Goal: Information Seeking & Learning: Compare options

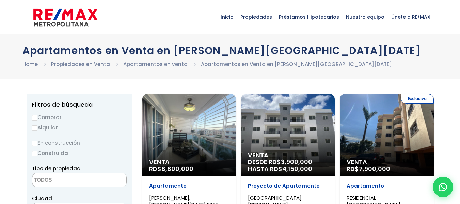
select select
click at [37, 116] on input "Comprar" at bounding box center [34, 117] width 5 height 5
radio input "true"
click at [38, 155] on label "Construida" at bounding box center [79, 153] width 95 height 9
click at [0, 0] on input "Construida" at bounding box center [0, 0] width 0 height 0
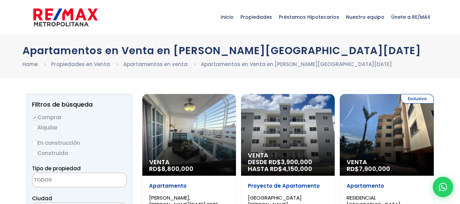
click at [34, 155] on input "Construida" at bounding box center [34, 153] width 5 height 5
radio input "true"
click at [62, 178] on textarea "Search" at bounding box center [65, 180] width 66 height 15
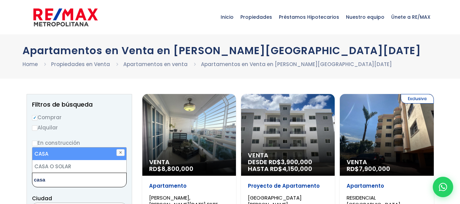
type textarea "casa"
click at [95, 152] on li "CASA" at bounding box center [79, 153] width 94 height 13
select select "house"
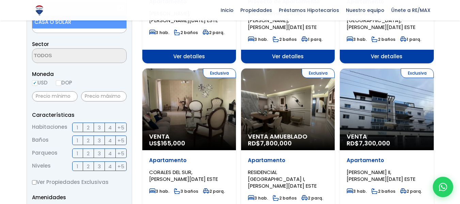
scroll to position [186, 0]
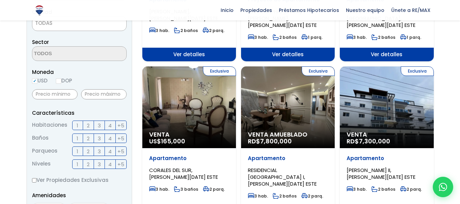
click at [59, 80] on div "Moneda USD DOP" at bounding box center [79, 77] width 95 height 19
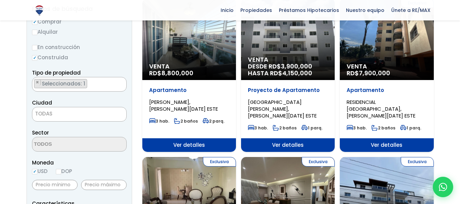
scroll to position [57, 0]
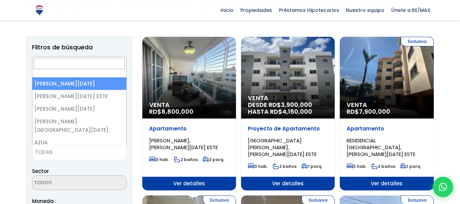
click at [74, 155] on span "TODAS" at bounding box center [79, 152] width 94 height 10
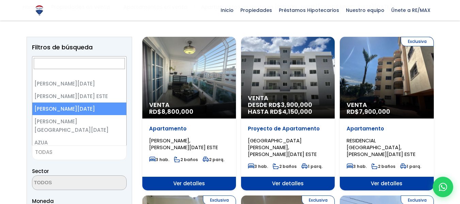
select select "149"
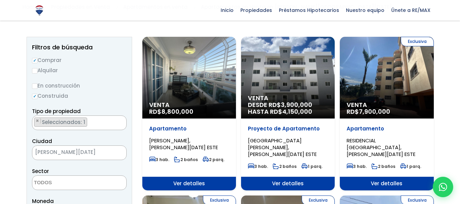
click at [86, 186] on textarea "Search" at bounding box center [65, 183] width 66 height 15
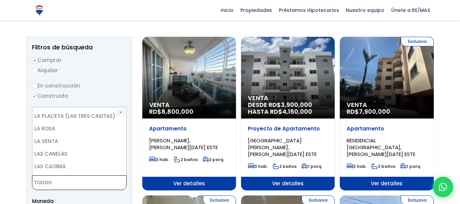
scroll to position [552, 0]
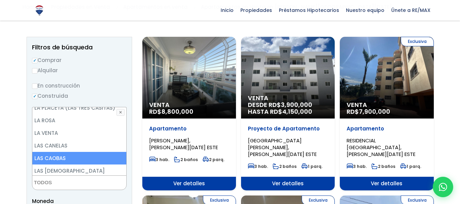
click at [76, 152] on li "LAS CAOBAS" at bounding box center [79, 158] width 94 height 13
select select "13406"
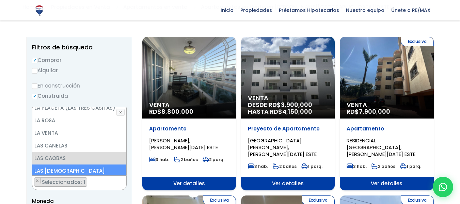
click at [108, 197] on span "Moneda" at bounding box center [79, 201] width 95 height 9
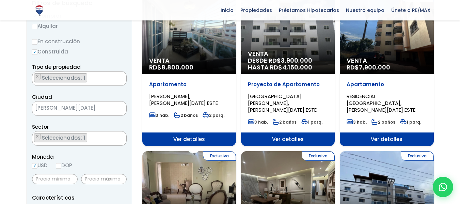
scroll to position [111, 0]
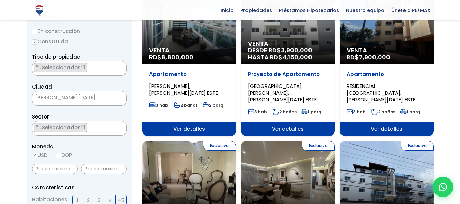
click at [58, 155] on input "DOP" at bounding box center [58, 155] width 5 height 5
radio input "true"
click at [47, 170] on input "text" at bounding box center [55, 169] width 46 height 10
type input "3"
type input "5,000,000"
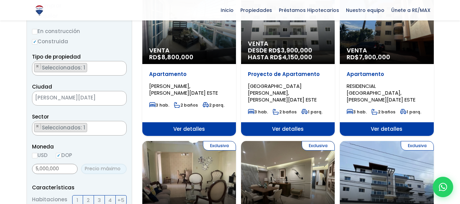
click at [89, 169] on input "text" at bounding box center [104, 169] width 46 height 10
type input "10,000,000"
click at [98, 201] on span "3" at bounding box center [99, 200] width 3 height 9
click at [0, 0] on input "3" at bounding box center [0, 0] width 0 height 0
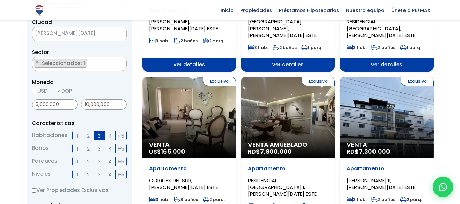
scroll to position [179, 0]
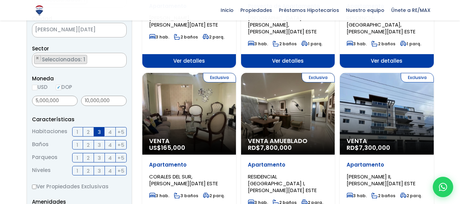
click at [91, 144] on label "2" at bounding box center [88, 145] width 11 height 10
click at [0, 0] on input "2" at bounding box center [0, 0] width 0 height 0
click at [89, 157] on span "2" at bounding box center [88, 158] width 3 height 9
click at [0, 0] on input "2" at bounding box center [0, 0] width 0 height 0
click at [88, 171] on span "2" at bounding box center [88, 170] width 3 height 9
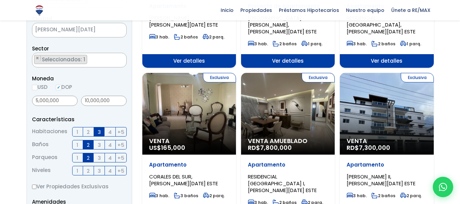
click at [0, 0] on input "2" at bounding box center [0, 0] width 0 height 0
click at [42, 185] on label "Ver Propiedades Exclusivas" at bounding box center [79, 186] width 95 height 9
click at [36, 185] on input "Ver Propiedades Exclusivas" at bounding box center [34, 186] width 4 height 4
checkbox input "true"
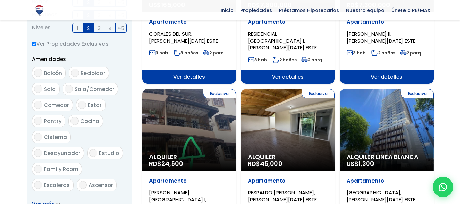
scroll to position [324, 0]
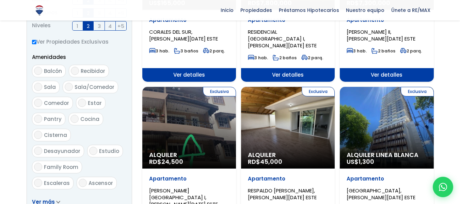
click at [38, 71] on input "Balcón" at bounding box center [38, 71] width 8 height 8
checkbox input "true"
click at [65, 86] on input "Sala/Comedor" at bounding box center [69, 87] width 8 height 8
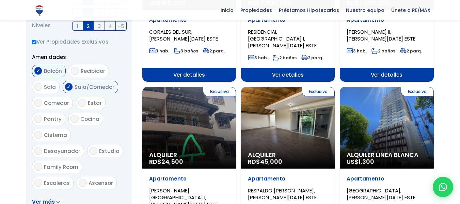
click at [65, 86] on input "Sala/Comedor" at bounding box center [69, 87] width 8 height 8
checkbox input "false"
click at [39, 85] on input "Sala" at bounding box center [38, 87] width 8 height 8
checkbox input "true"
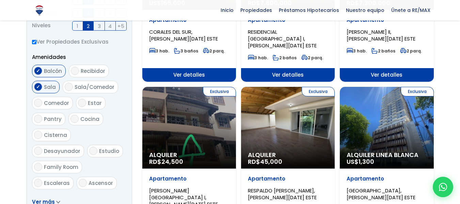
click at [42, 106] on label "Comedor" at bounding box center [52, 103] width 41 height 13
click at [42, 106] on input "Comedor" at bounding box center [38, 103] width 8 height 8
checkbox input "true"
click at [74, 119] on input "Cocina" at bounding box center [74, 119] width 8 height 8
checkbox input "true"
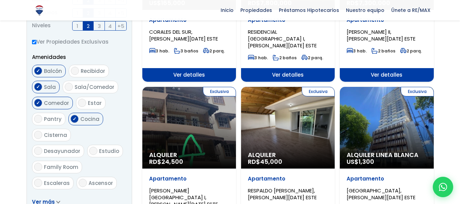
click at [37, 137] on input "Cisterna" at bounding box center [38, 135] width 8 height 8
checkbox input "true"
click at [42, 147] on input "Desayunador" at bounding box center [38, 151] width 8 height 8
checkbox input "true"
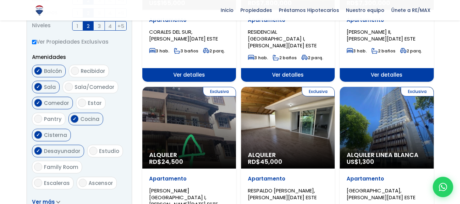
click at [35, 179] on input "Escaleras" at bounding box center [38, 183] width 8 height 8
checkbox input "true"
click at [37, 195] on input "Terraza techada" at bounding box center [38, 199] width 8 height 8
checkbox input "true"
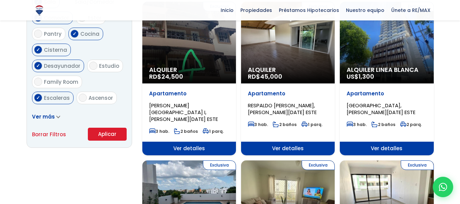
scroll to position [416, 0]
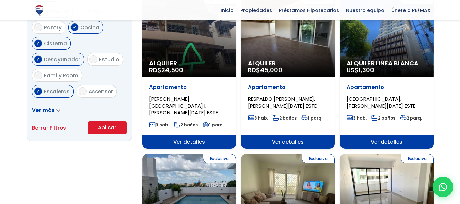
click at [51, 110] on span "Ver más" at bounding box center [43, 110] width 23 height 7
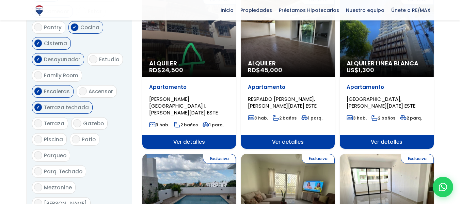
click at [76, 135] on input "Patio" at bounding box center [76, 139] width 8 height 8
checkbox input "true"
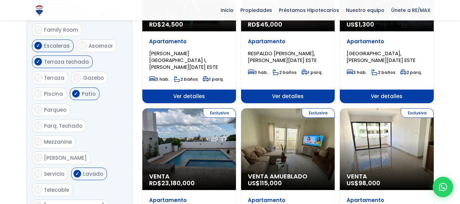
scroll to position [476, 0]
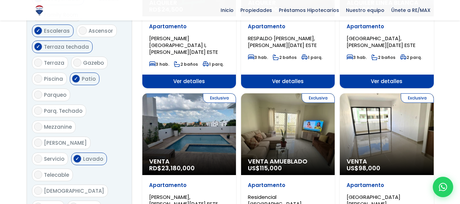
click at [74, 203] on input "Tinaco" at bounding box center [73, 207] width 8 height 8
checkbox input "true"
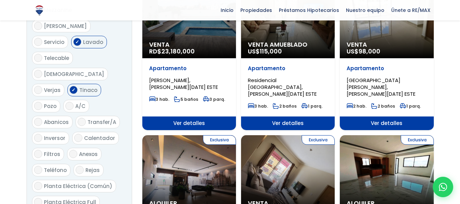
scroll to position [595, 0]
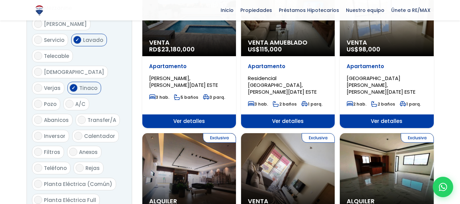
click at [81, 162] on label "Rejas" at bounding box center [89, 168] width 30 height 13
click at [81, 164] on input "Rejas" at bounding box center [80, 168] width 8 height 8
checkbox input "true"
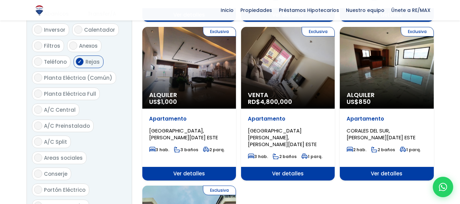
scroll to position [710, 0]
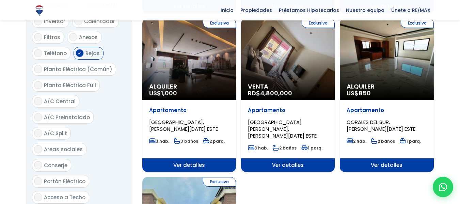
click at [36, 177] on input "Portón Eléctrico" at bounding box center [38, 181] width 8 height 8
checkbox input "true"
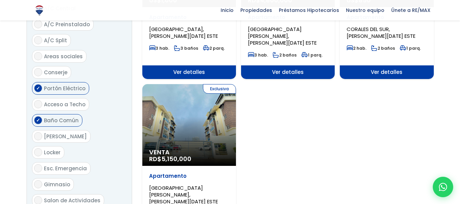
scroll to position [807, 0]
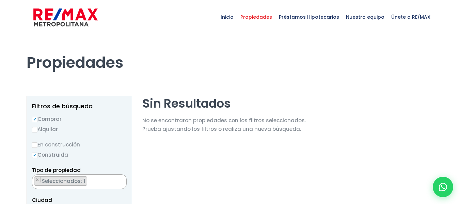
select select "13406"
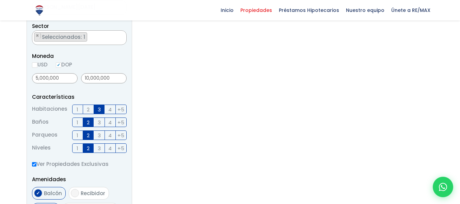
scroll to position [204, 0]
click at [98, 122] on span "3" at bounding box center [99, 121] width 3 height 9
click at [0, 0] on input "3" at bounding box center [0, 0] width 0 height 0
click at [87, 122] on span "2" at bounding box center [88, 121] width 3 height 9
click at [0, 0] on input "2" at bounding box center [0, 0] width 0 height 0
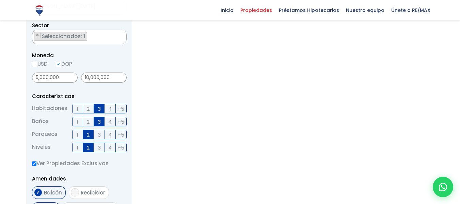
click at [95, 148] on label "3" at bounding box center [99, 148] width 11 height 10
click at [0, 0] on input "3" at bounding box center [0, 0] width 0 height 0
click at [87, 147] on span "2" at bounding box center [88, 147] width 3 height 9
click at [0, 0] on input "2" at bounding box center [0, 0] width 0 height 0
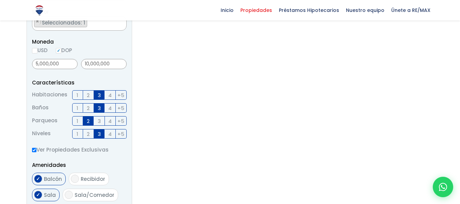
scroll to position [272, 0]
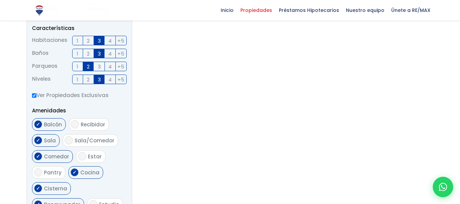
click at [41, 123] on input "Balcón" at bounding box center [38, 124] width 8 height 8
checkbox input "false"
drag, startPoint x: 37, startPoint y: 136, endPoint x: 69, endPoint y: 139, distance: 32.1
click at [69, 139] on ul "Balcón Recibidor Sala Sala/Comedor Comedor Estar Pantry Cocina" at bounding box center [79, 181] width 95 height 126
click at [69, 139] on input "Sala/Comedor" at bounding box center [69, 140] width 8 height 8
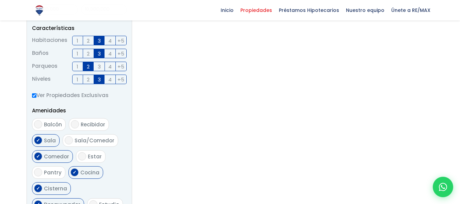
checkbox input "true"
click at [37, 124] on input "Balcón" at bounding box center [38, 124] width 8 height 8
checkbox input "true"
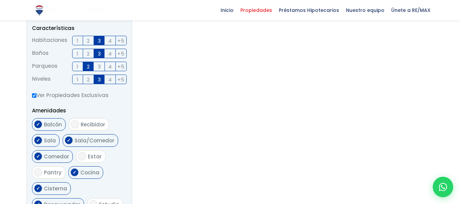
click at [36, 141] on input "Sala" at bounding box center [38, 140] width 8 height 8
checkbox input "false"
click at [35, 160] on label "Comedor" at bounding box center [52, 156] width 41 height 13
click at [35, 160] on input "Comedor" at bounding box center [38, 156] width 8 height 8
checkbox input "false"
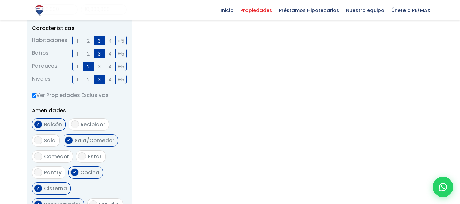
click at [80, 154] on input "Estar" at bounding box center [82, 156] width 8 height 8
checkbox input "true"
click at [42, 200] on input "Desayunador" at bounding box center [38, 204] width 8 height 8
checkbox input "false"
click at [127, 177] on aside "Filtros de búsqueda Comprar Alquilar En construcción Construida Tipo de propied…" at bounding box center [80, 54] width 106 height 463
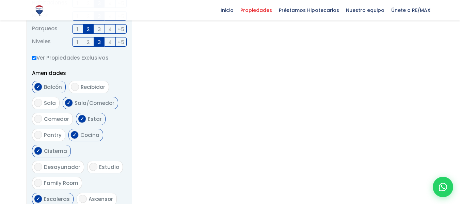
scroll to position [340, 0]
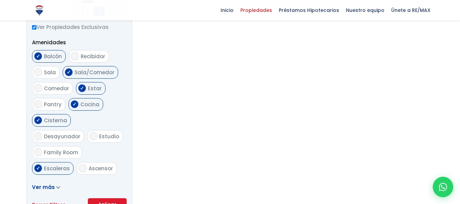
click at [36, 164] on input "Escaleras" at bounding box center [38, 168] width 8 height 8
click at [42, 164] on input "Escaleras" at bounding box center [38, 168] width 8 height 8
checkbox input "true"
click at [56, 187] on icon at bounding box center [58, 187] width 4 height 3
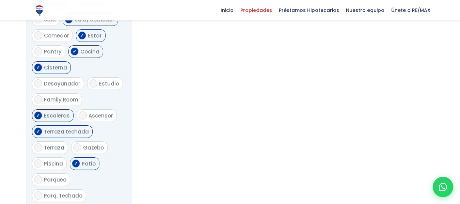
scroll to position [408, 0]
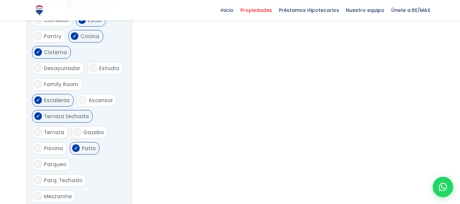
click at [77, 128] on input "Gazebo" at bounding box center [77, 132] width 8 height 8
checkbox input "true"
click at [37, 144] on input "Piscina" at bounding box center [38, 148] width 8 height 8
checkbox input "true"
click at [38, 192] on input "Mezzanine" at bounding box center [38, 196] width 8 height 8
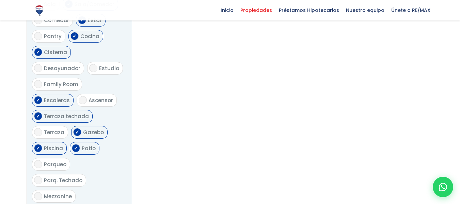
checkbox input "true"
checkbox input "false"
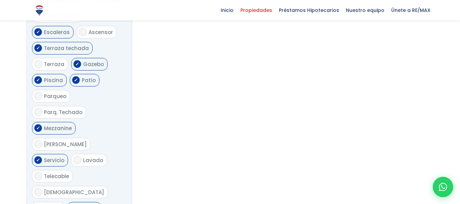
scroll to position [490, 0]
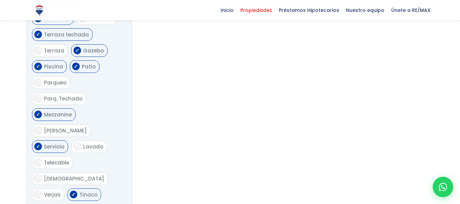
click at [68, 188] on label "Tinaco" at bounding box center [84, 194] width 34 height 13
click at [69, 190] on input "Tinaco" at bounding box center [73, 194] width 8 height 8
checkbox input "false"
checkbox input "true"
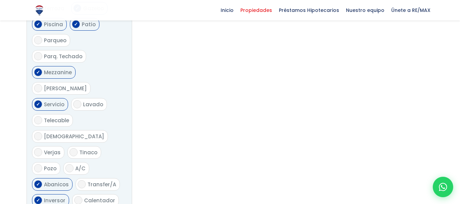
scroll to position [558, 0]
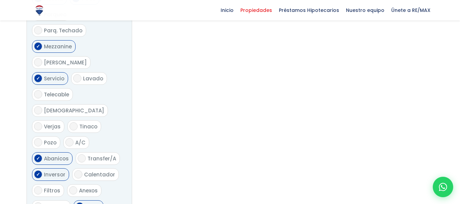
click at [39, 170] on input "Inversor" at bounding box center [38, 174] width 8 height 8
checkbox input "false"
click at [78, 202] on input "Rejas" at bounding box center [80, 206] width 8 height 8
checkbox input "false"
click at [75, 184] on label "Anexos" at bounding box center [84, 190] width 34 height 13
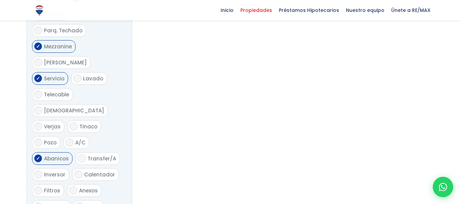
click at [75, 186] on input "Anexos" at bounding box center [73, 190] width 8 height 8
checkbox input "true"
click at [122, 192] on ul "Balcón Recibidor Sala Sala/Comedor Comedor Estar Pantry Cocina" at bounding box center [79, 144] width 95 height 624
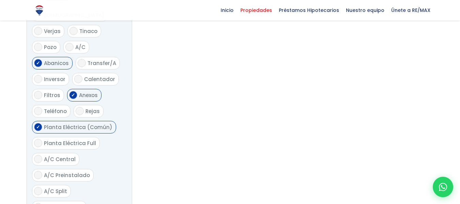
scroll to position [667, 0]
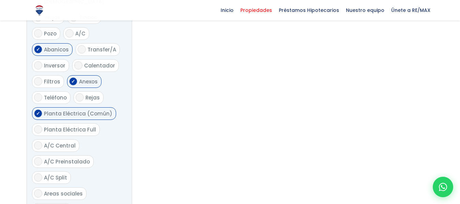
checkbox input "true"
click at [40, 189] on input "Areas sociales" at bounding box center [38, 193] width 8 height 8
checkbox input "true"
click at [104, 155] on ul "Balcón Recibidor Sala Sala/Comedor Comedor Estar Pantry Cocina" at bounding box center [79, 35] width 95 height 624
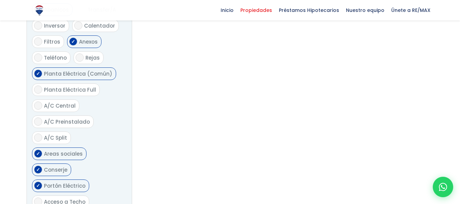
scroll to position [708, 0]
click at [36, 196] on input "Acceso a Techo" at bounding box center [38, 200] width 8 height 8
checkbox input "true"
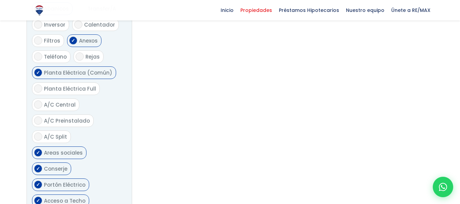
checkbox input "false"
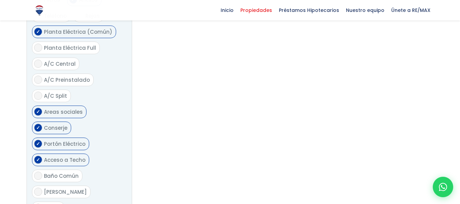
scroll to position [762, 0]
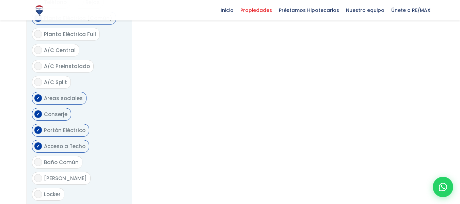
checkbox input "true"
drag, startPoint x: 36, startPoint y: 163, endPoint x: 40, endPoint y: 160, distance: 5.1
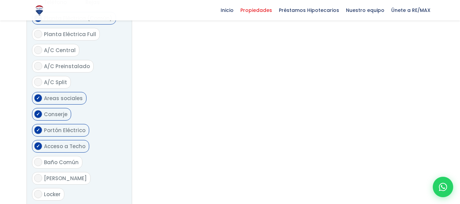
checkbox input "true"
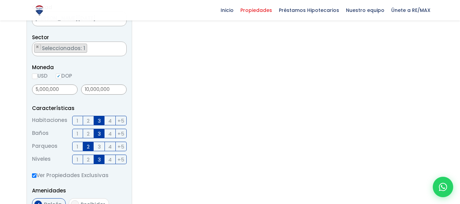
scroll to position [191, 0]
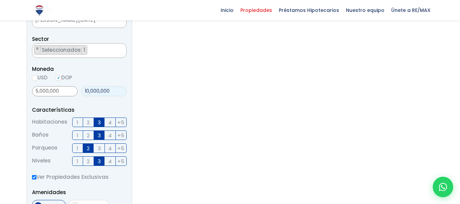
click at [109, 90] on input "10,000,000" at bounding box center [104, 91] width 46 height 10
click at [89, 91] on input "10,000,000" at bounding box center [104, 91] width 46 height 10
type input "15,000,000"
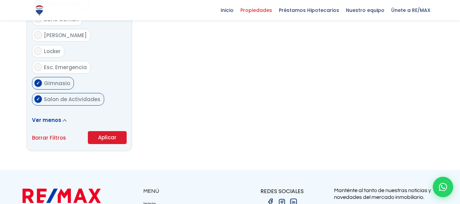
scroll to position [912, 0]
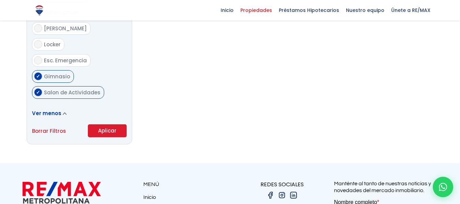
click at [119, 124] on button "Aplicar" at bounding box center [107, 130] width 39 height 13
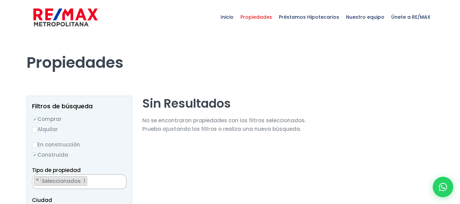
select select "13406"
click at [39, 180] on span "×" at bounding box center [37, 180] width 3 height 6
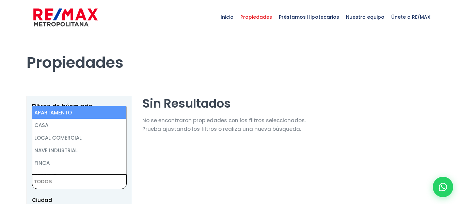
scroll to position [8, 0]
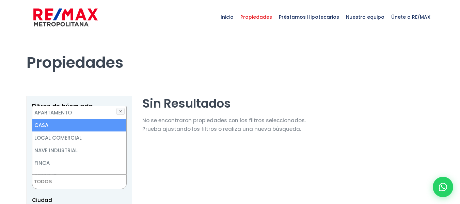
click at [95, 124] on li "CASA" at bounding box center [79, 125] width 94 height 13
select select "house"
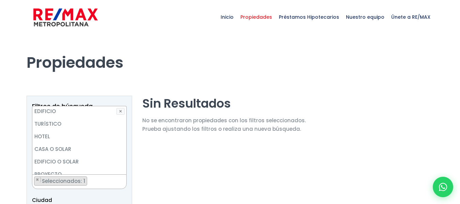
scroll to position [92, 0]
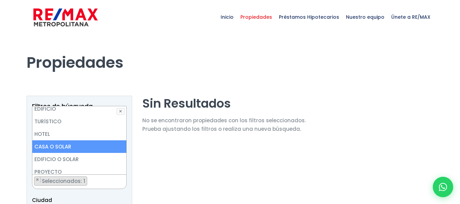
click at [58, 149] on li "CASA O SOLAR" at bounding box center [79, 146] width 94 height 13
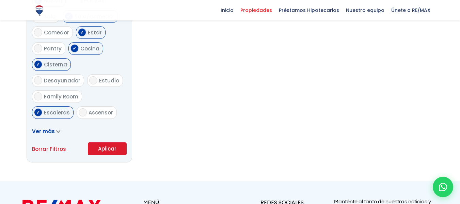
scroll to position [402, 0]
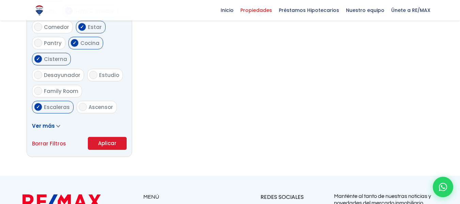
click at [48, 139] on link "Borrar Filtros" at bounding box center [49, 143] width 34 height 9
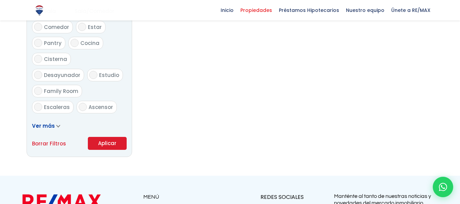
radio input "false"
select select
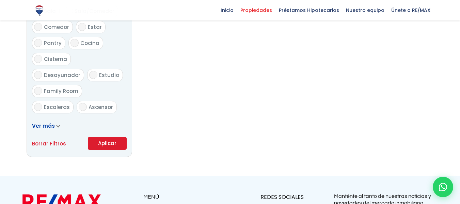
radio input "true"
checkbox input "false"
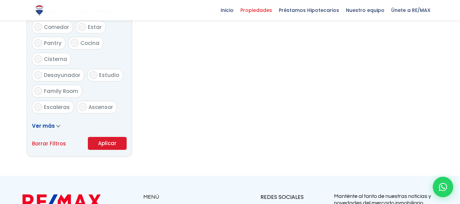
checkbox input "false"
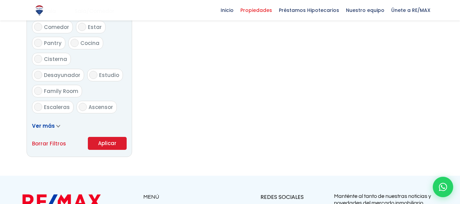
checkbox input "false"
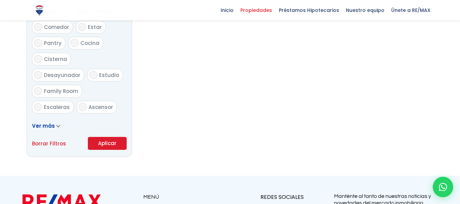
checkbox input "false"
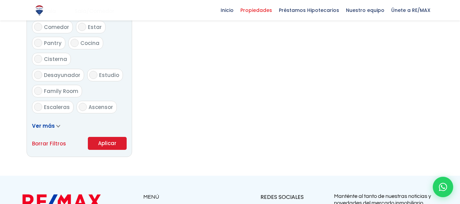
checkbox input "false"
click at [112, 148] on button "Aplicar" at bounding box center [107, 143] width 39 height 13
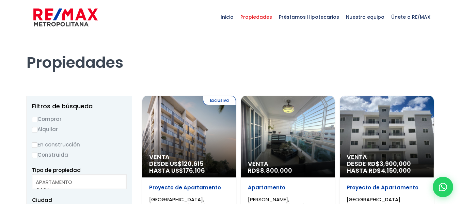
select select
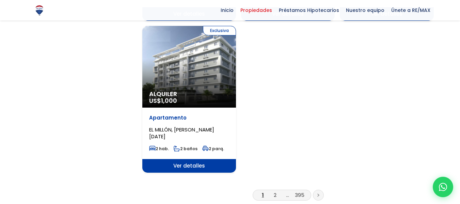
scroll to position [915, 0]
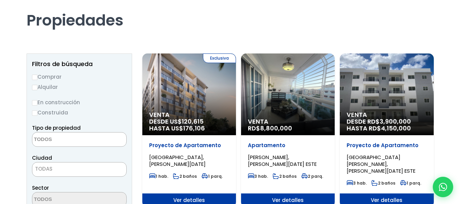
scroll to position [0, 0]
